Goal: Navigation & Orientation: Find specific page/section

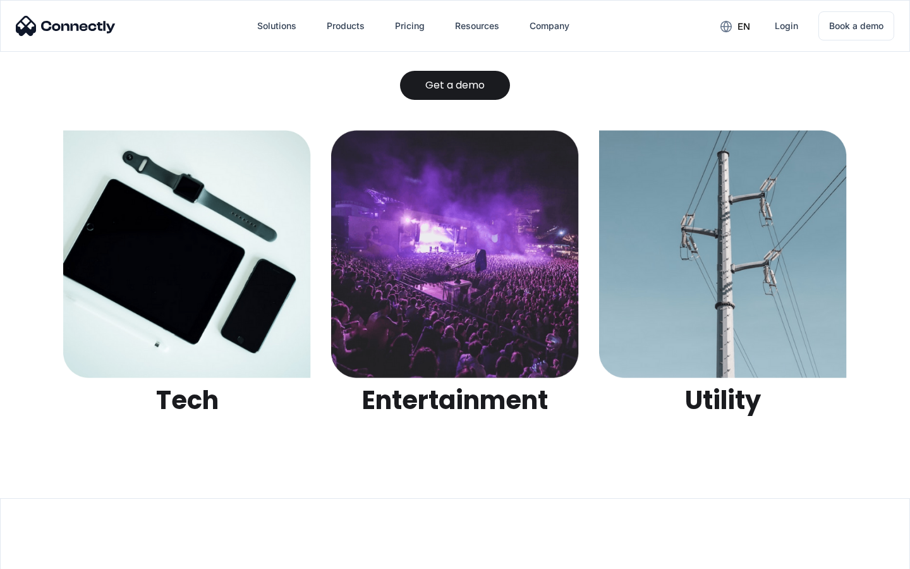
scroll to position [3986, 0]
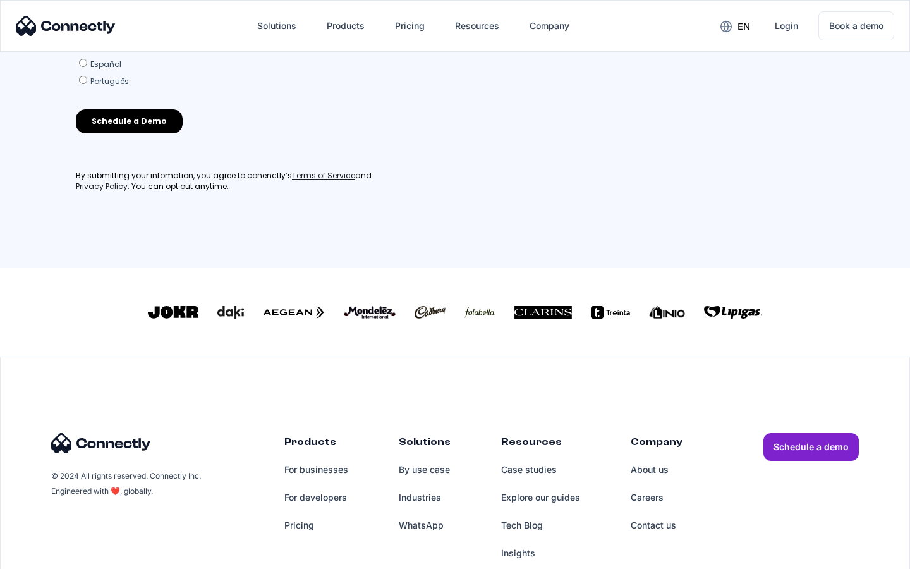
scroll to position [554, 0]
